Goal: Information Seeking & Learning: Learn about a topic

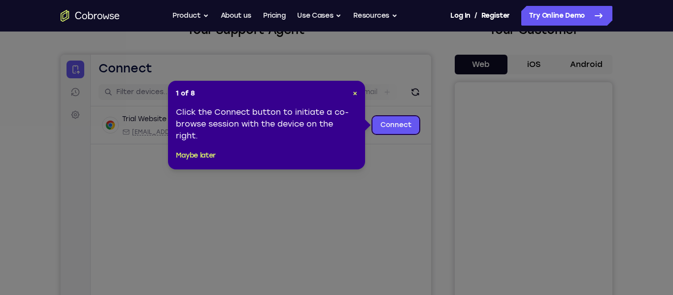
scroll to position [74, 0]
click at [353, 92] on span "×" at bounding box center [355, 93] width 4 height 8
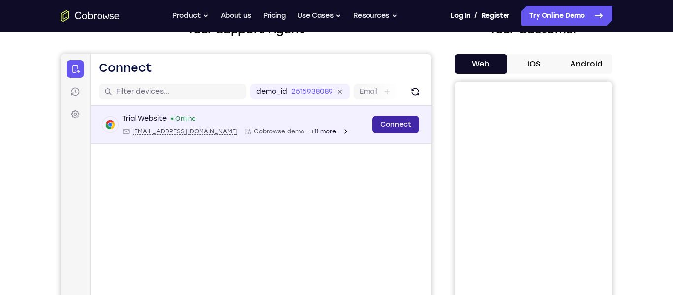
click at [377, 123] on link "Connect" at bounding box center [396, 125] width 47 height 18
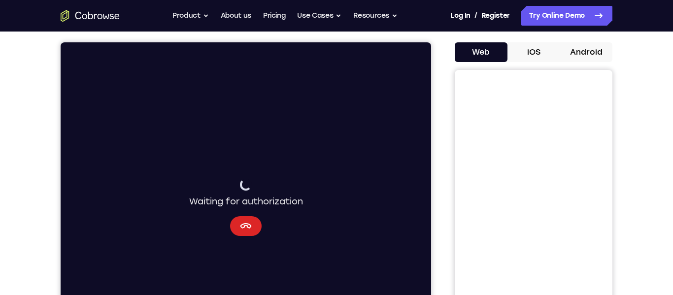
scroll to position [83, 0]
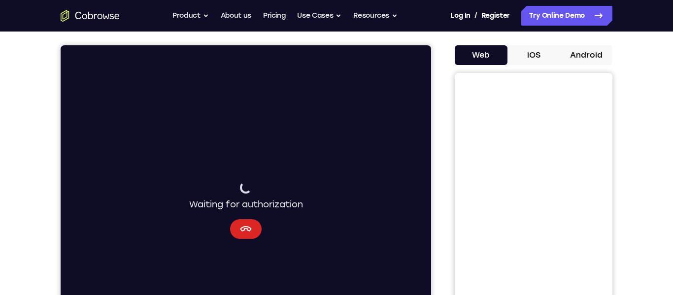
click at [243, 223] on icon "Cancel" at bounding box center [246, 229] width 12 height 12
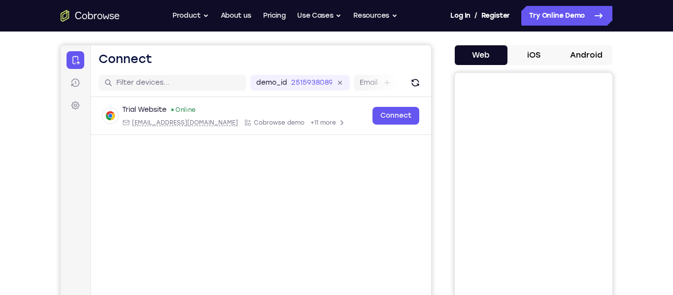
click at [518, 54] on button "iOS" at bounding box center [534, 55] width 53 height 20
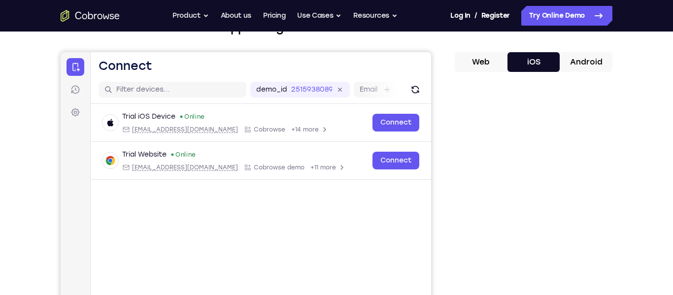
scroll to position [74, 0]
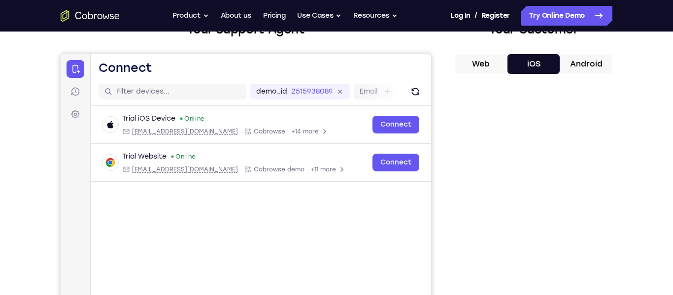
click at [587, 67] on button "Android" at bounding box center [586, 64] width 53 height 20
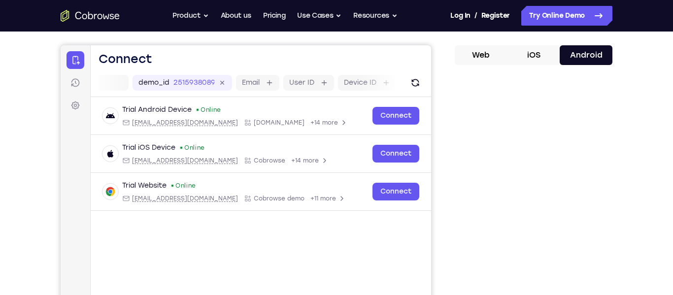
scroll to position [0, 0]
